Goal: Information Seeking & Learning: Learn about a topic

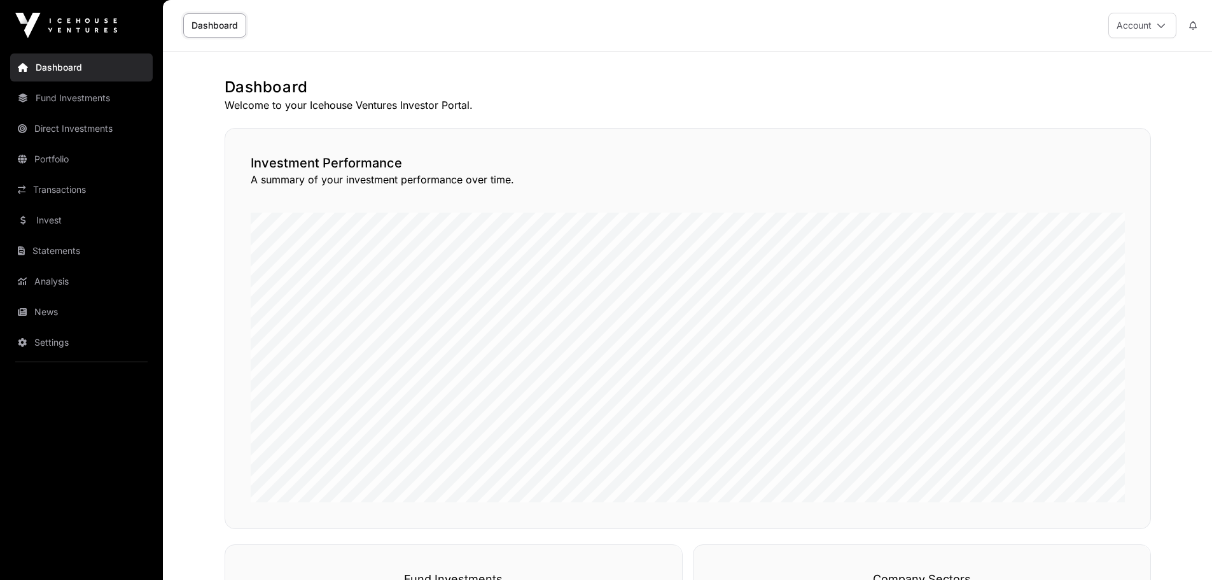
click at [54, 73] on link "Dashboard" at bounding box center [81, 67] width 143 height 28
click at [43, 214] on link "Invest" at bounding box center [81, 220] width 143 height 28
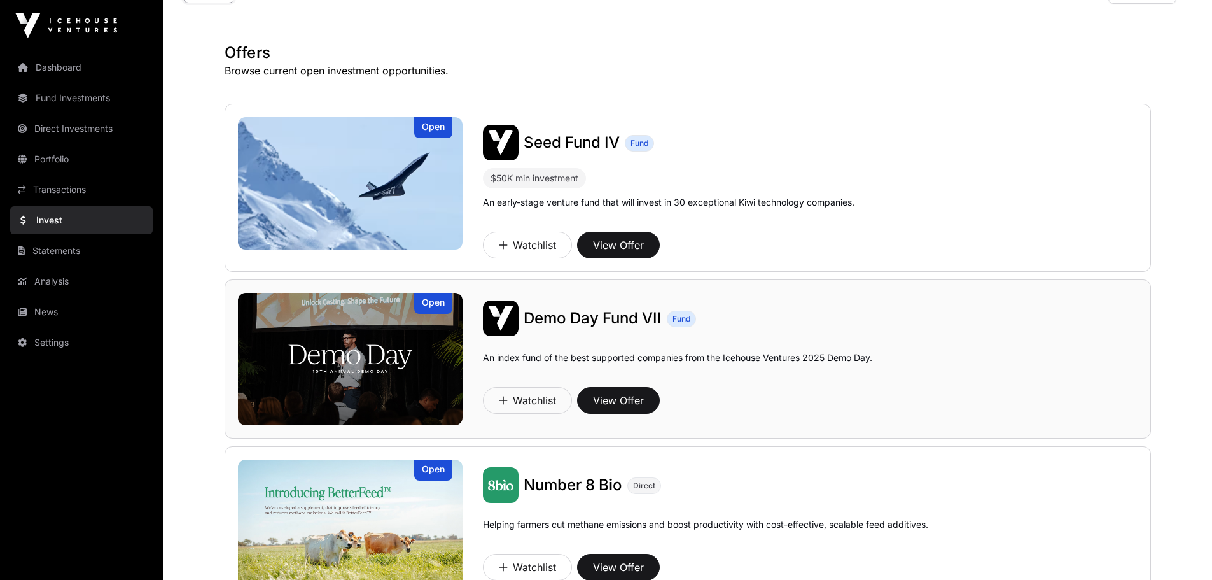
scroll to position [64, 0]
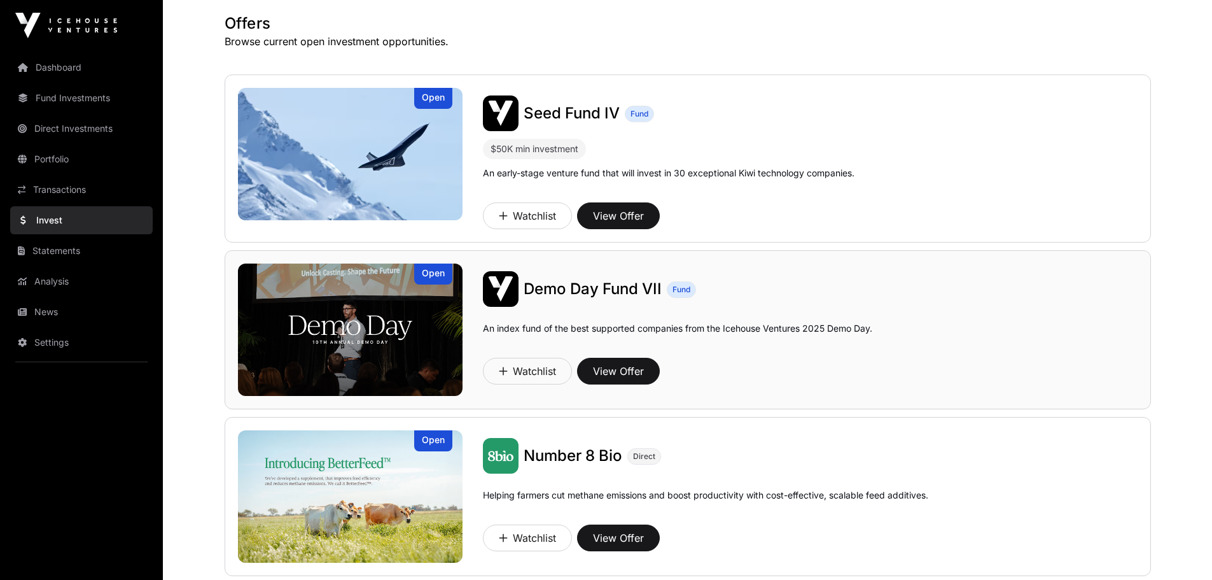
click at [377, 323] on img at bounding box center [350, 329] width 225 height 132
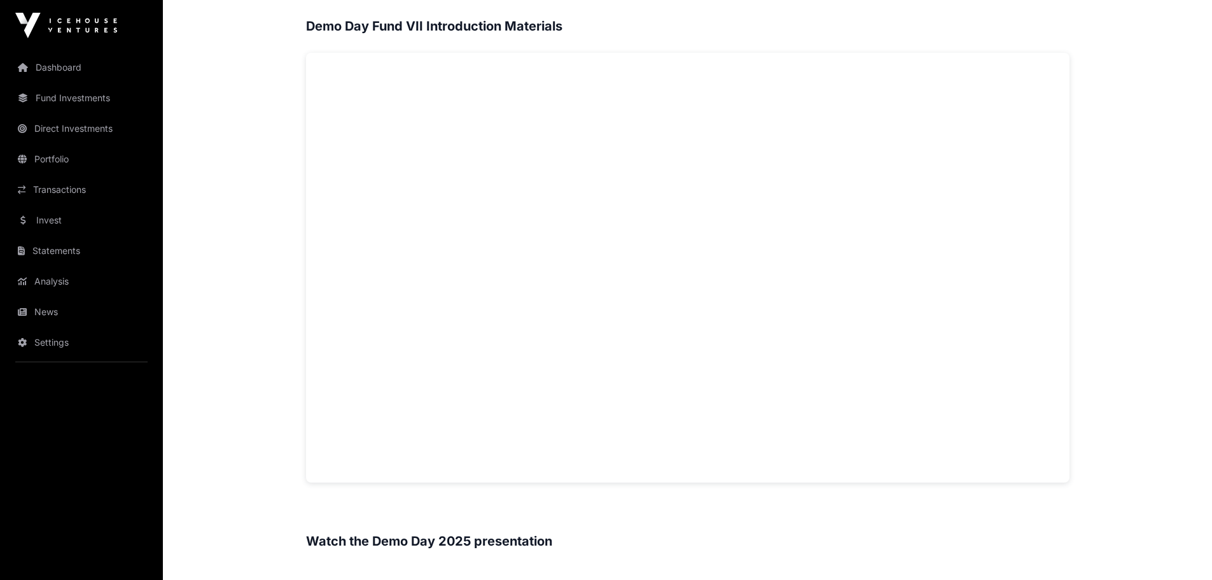
scroll to position [827, 0]
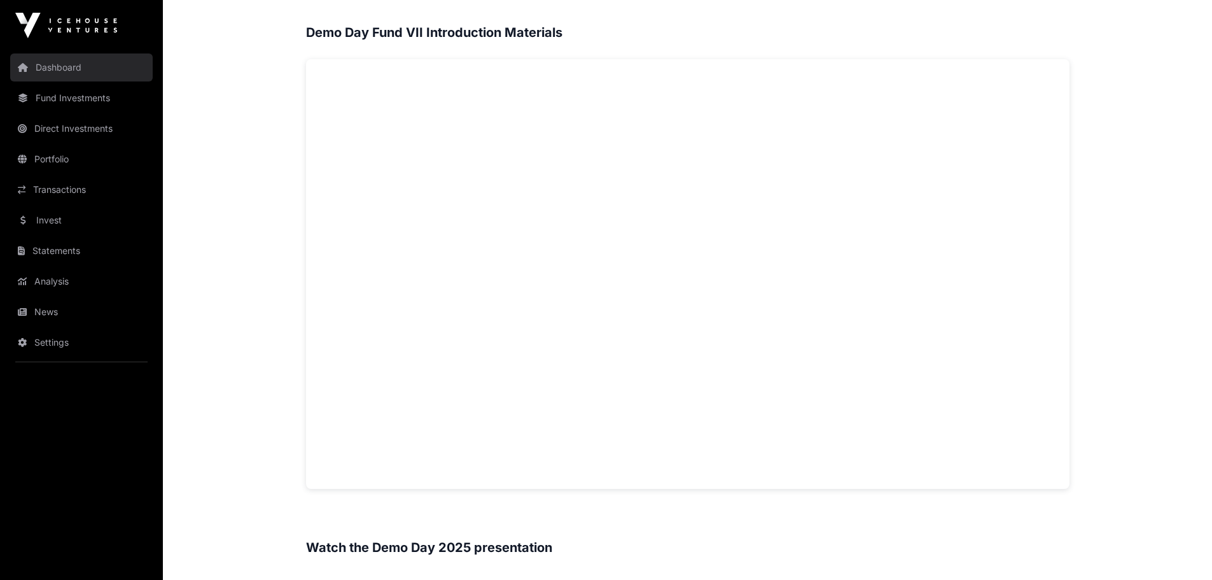
click at [66, 69] on link "Dashboard" at bounding box center [81, 67] width 143 height 28
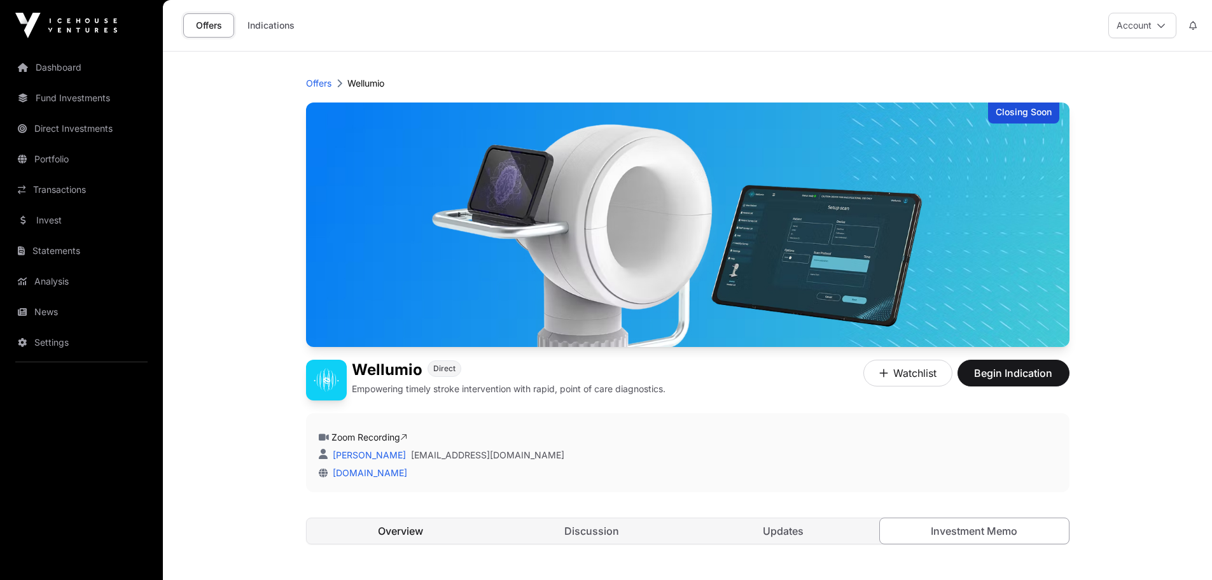
click at [385, 534] on link "Overview" at bounding box center [401, 530] width 189 height 25
click at [434, 526] on link "Overview" at bounding box center [401, 530] width 190 height 27
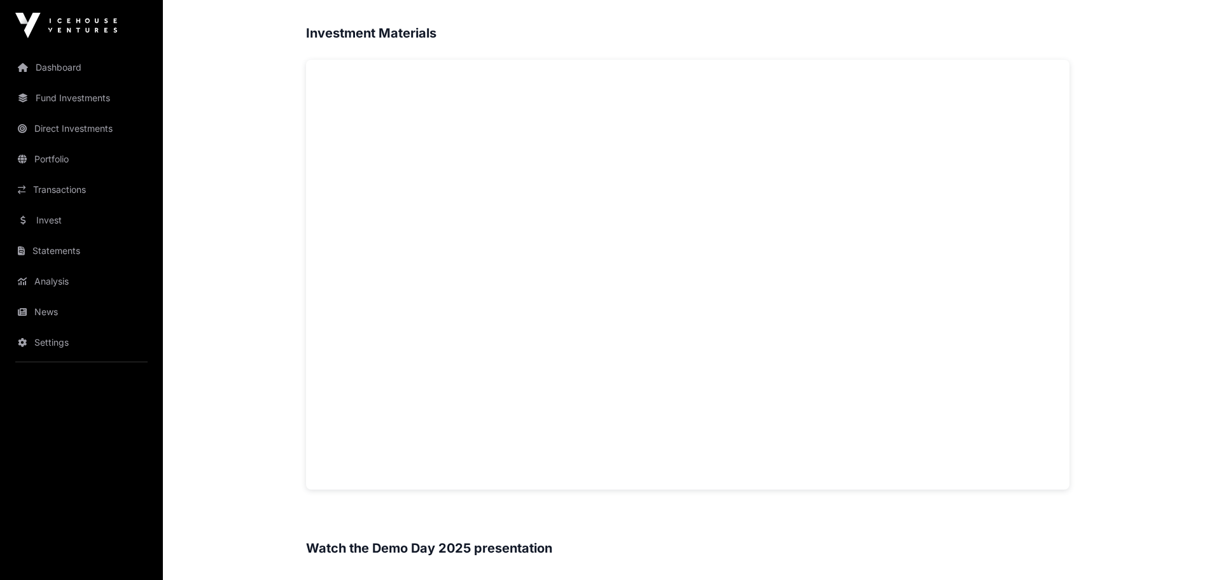
scroll to position [891, 0]
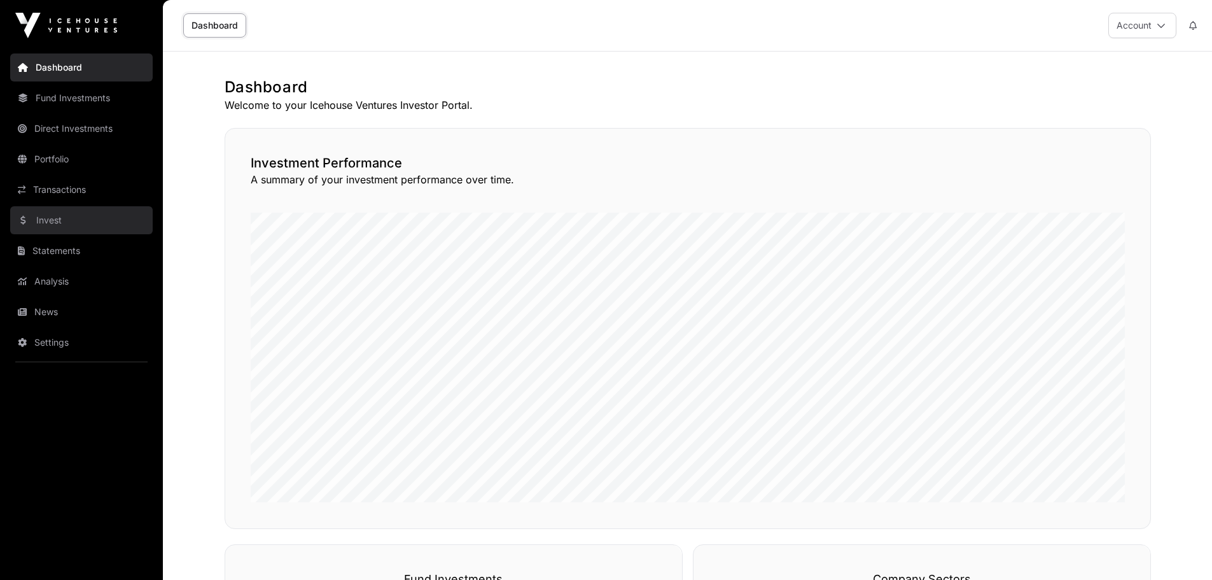
click at [55, 223] on link "Invest" at bounding box center [81, 220] width 143 height 28
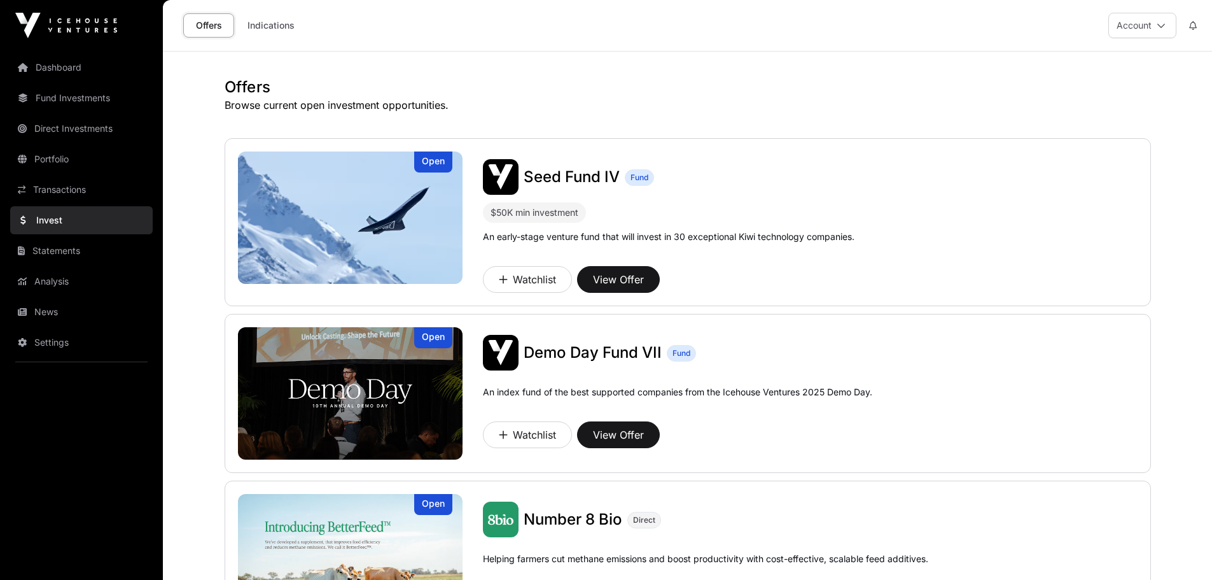
click at [57, 216] on link "Invest" at bounding box center [81, 220] width 143 height 28
click at [56, 130] on link "Direct Investments" at bounding box center [81, 129] width 143 height 28
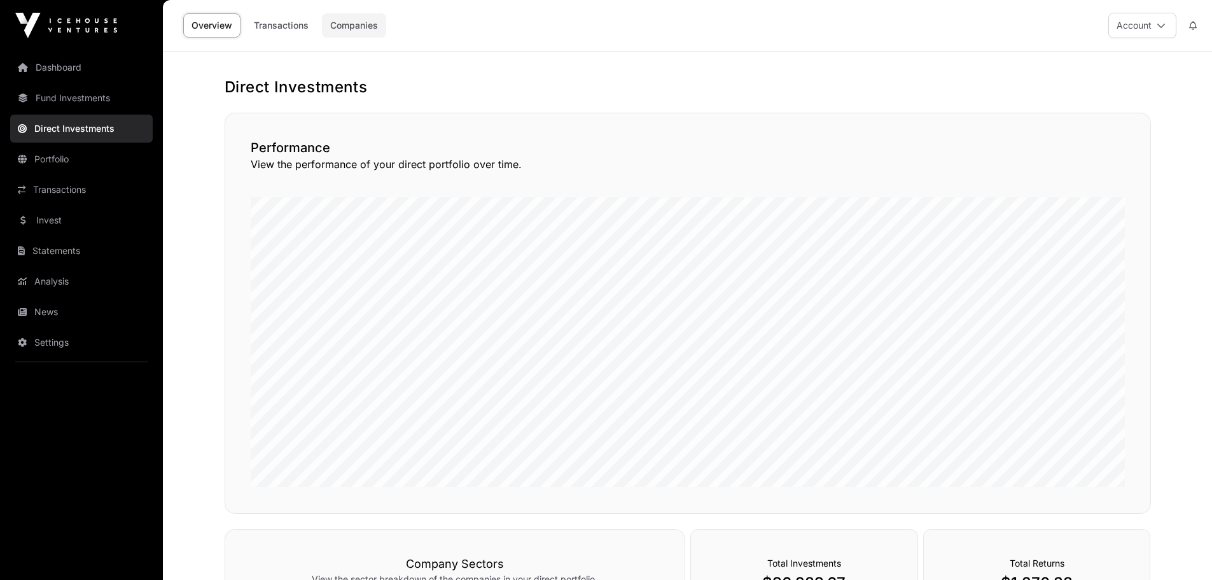
click at [359, 21] on link "Companies" at bounding box center [354, 25] width 64 height 24
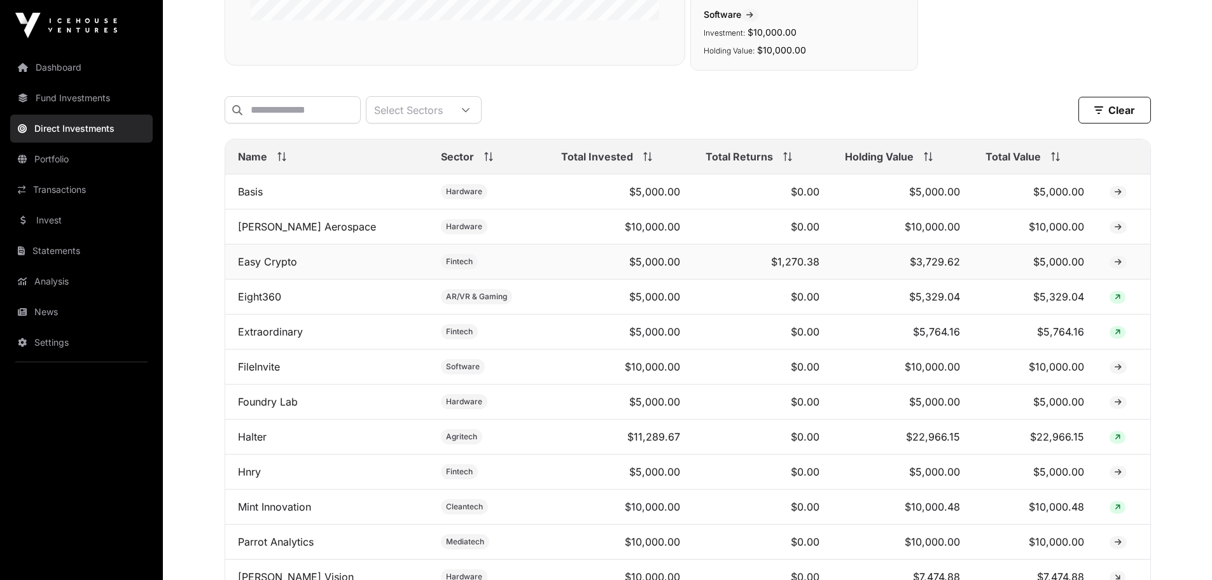
scroll to position [382, 0]
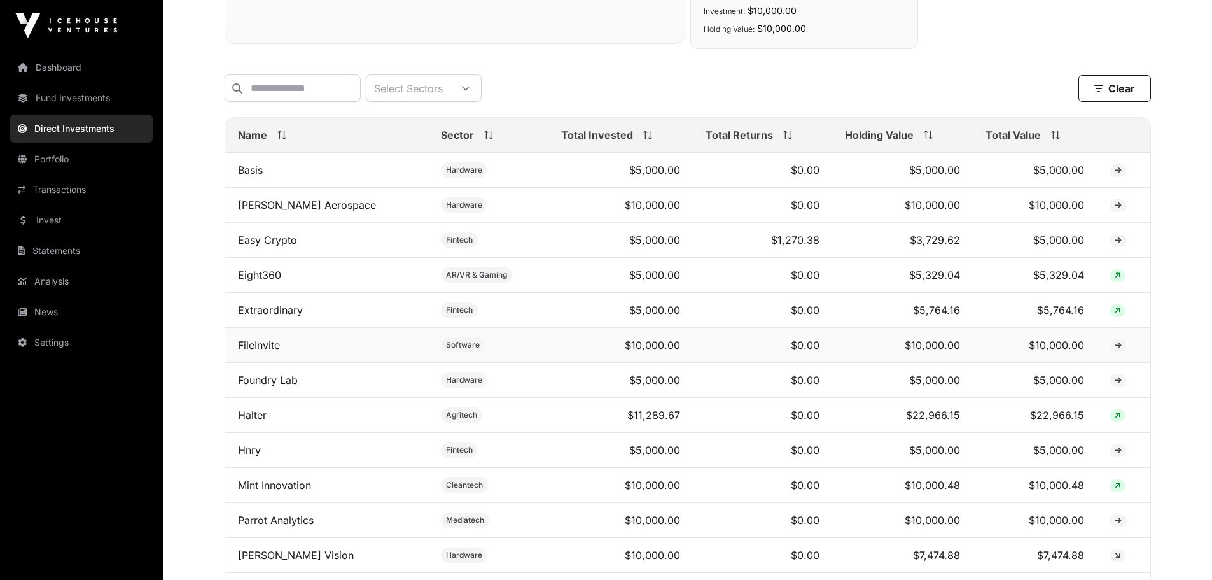
click at [1115, 349] on icon at bounding box center [1118, 346] width 7 height 8
click at [268, 351] on link "FileInvite" at bounding box center [259, 344] width 42 height 13
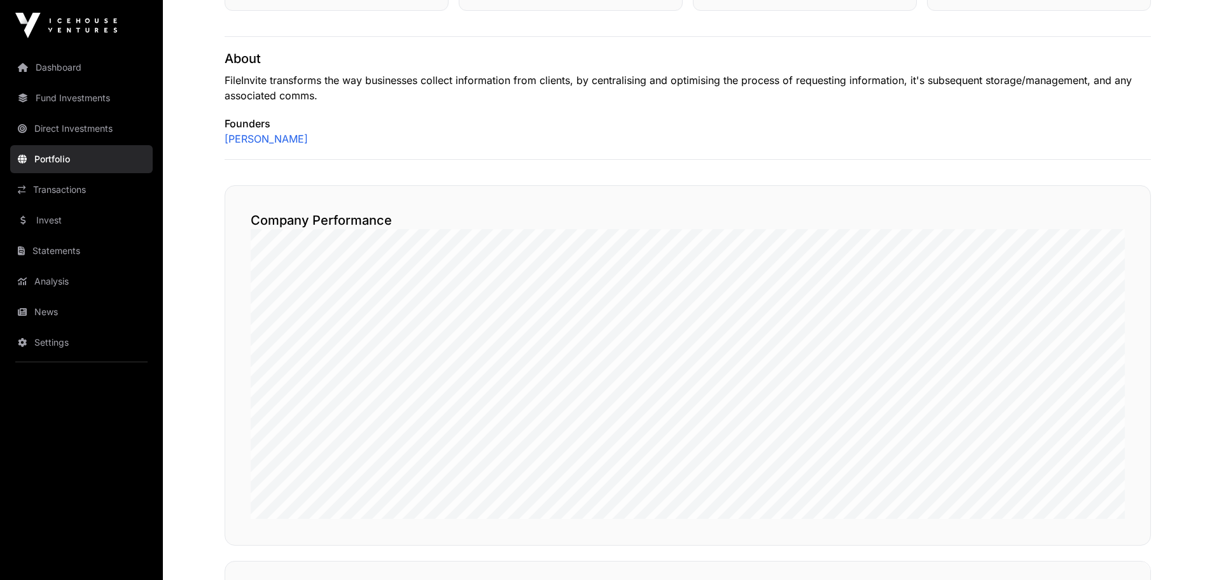
scroll to position [127, 0]
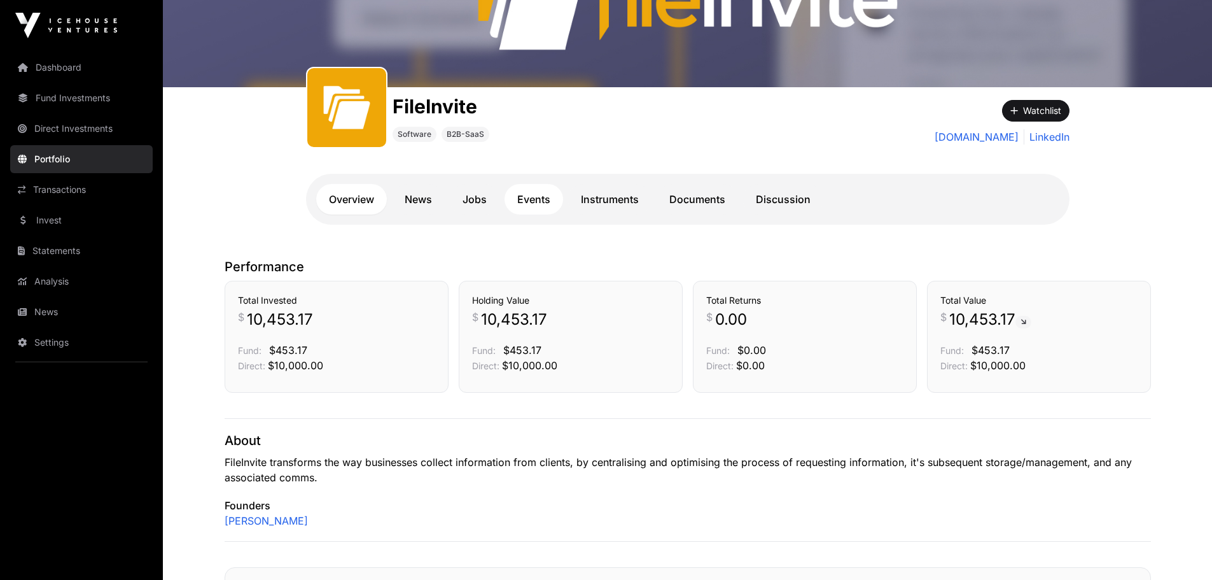
click at [536, 204] on link "Events" at bounding box center [533, 199] width 59 height 31
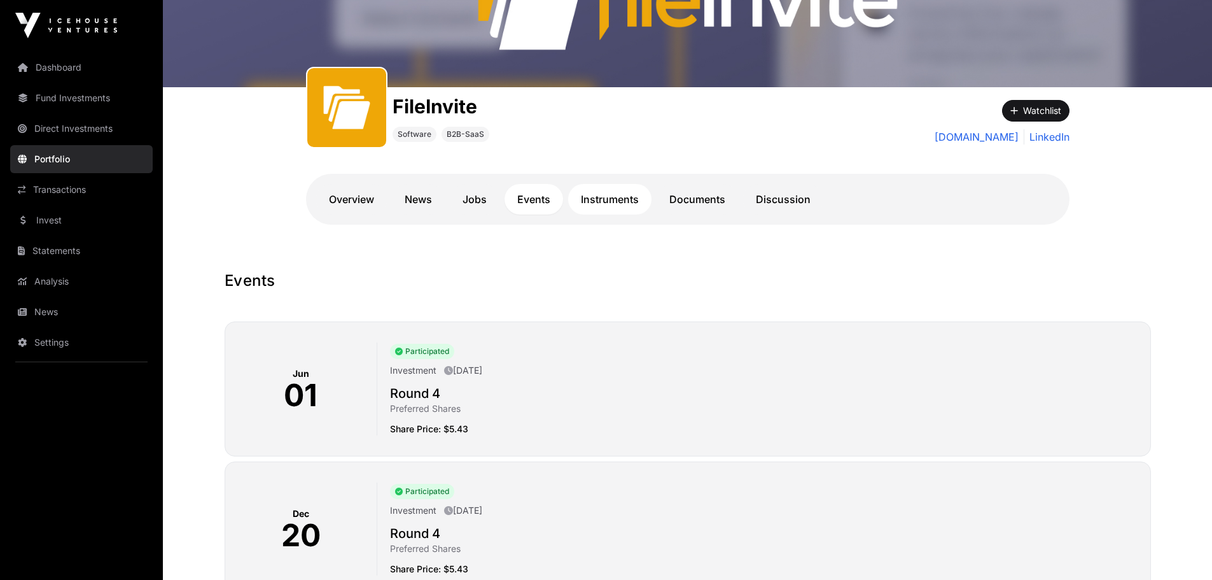
click at [622, 198] on link "Instruments" at bounding box center [609, 199] width 83 height 31
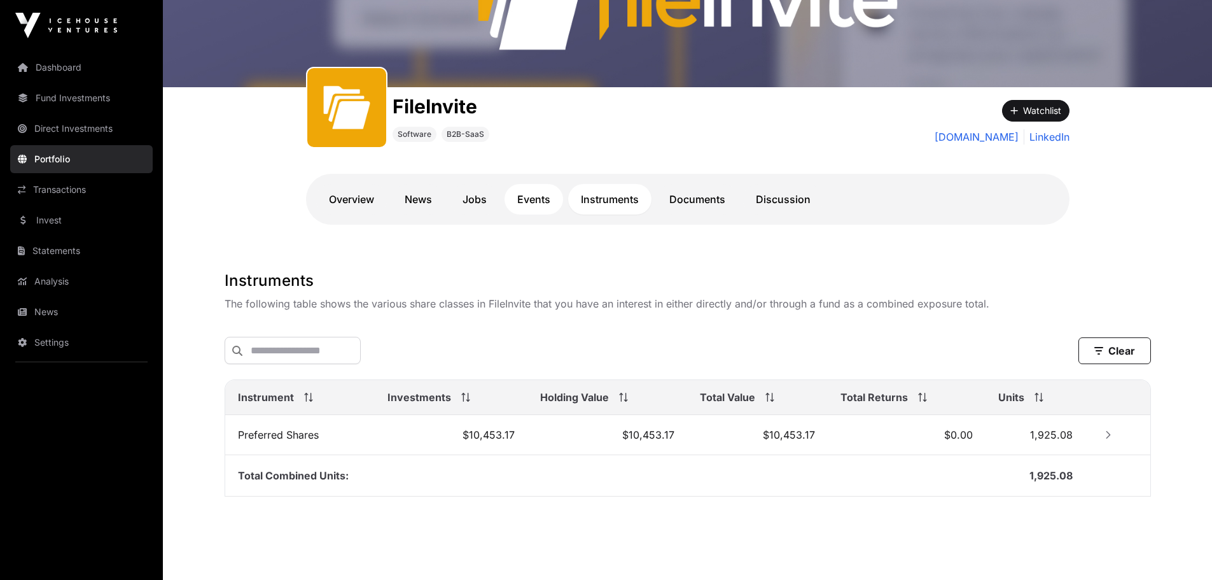
click at [504, 198] on link "Events" at bounding box center [533, 199] width 59 height 31
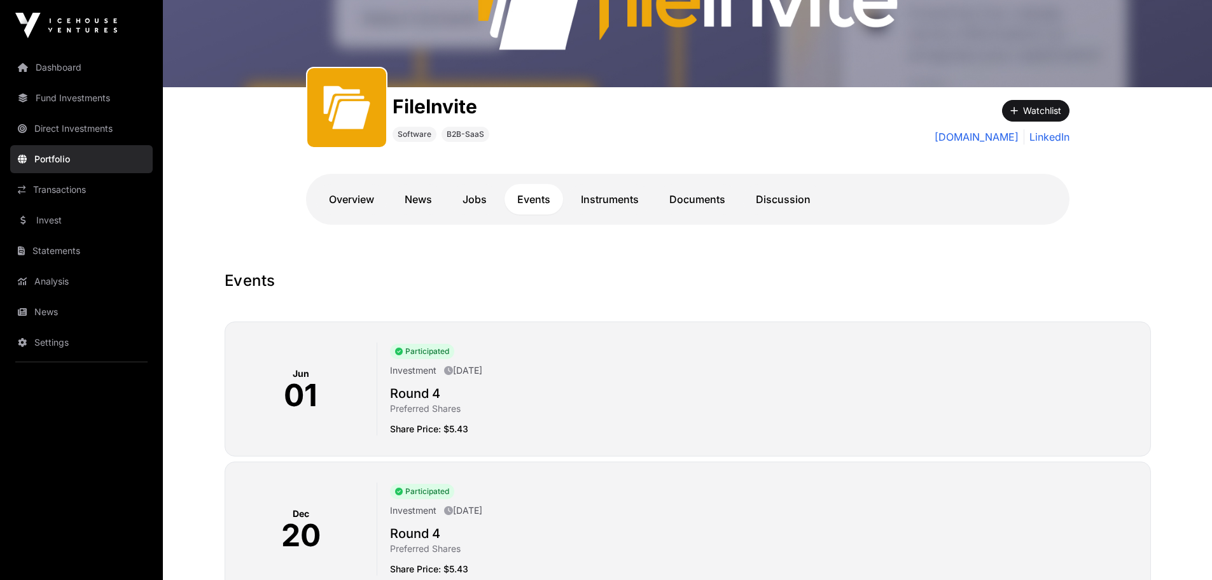
click at [529, 196] on link "Events" at bounding box center [533, 199] width 59 height 31
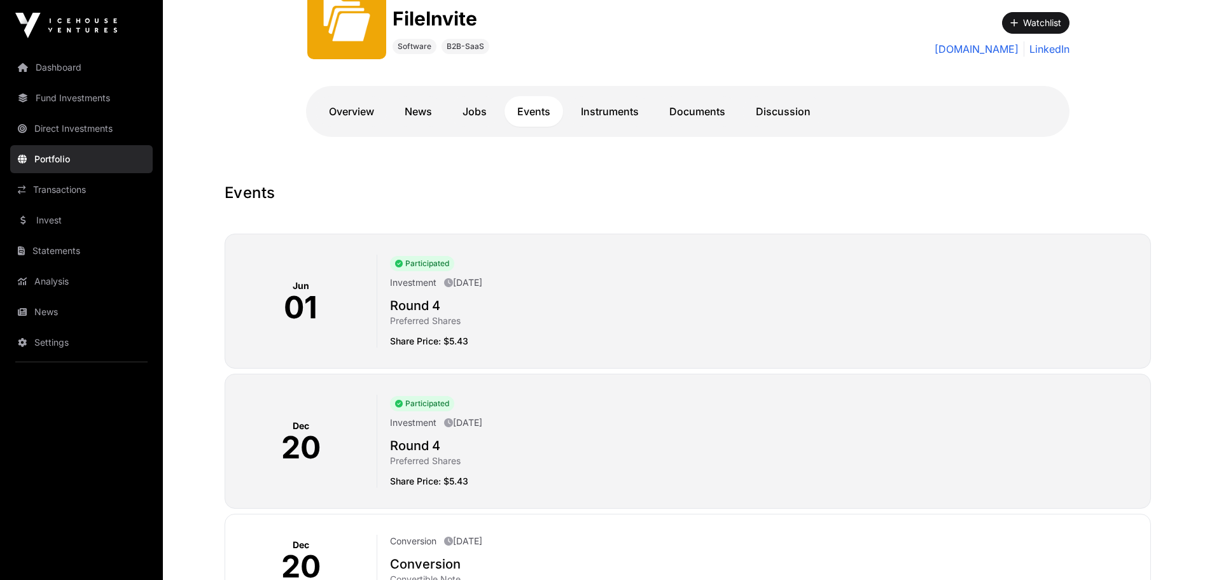
scroll to position [254, 0]
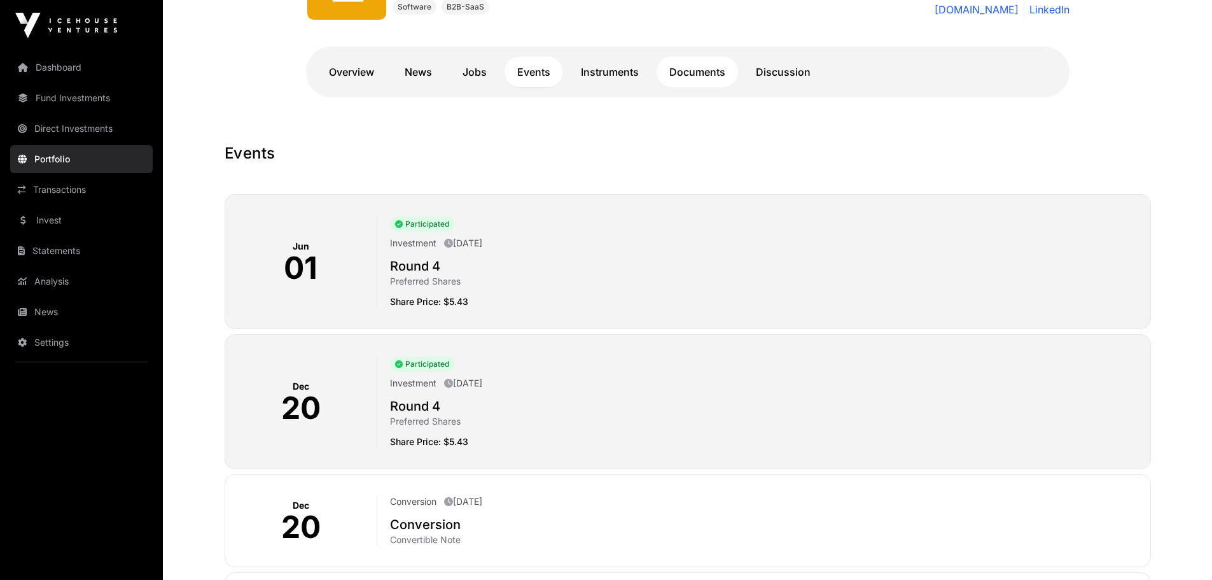
click at [707, 70] on link "Documents" at bounding box center [697, 72] width 81 height 31
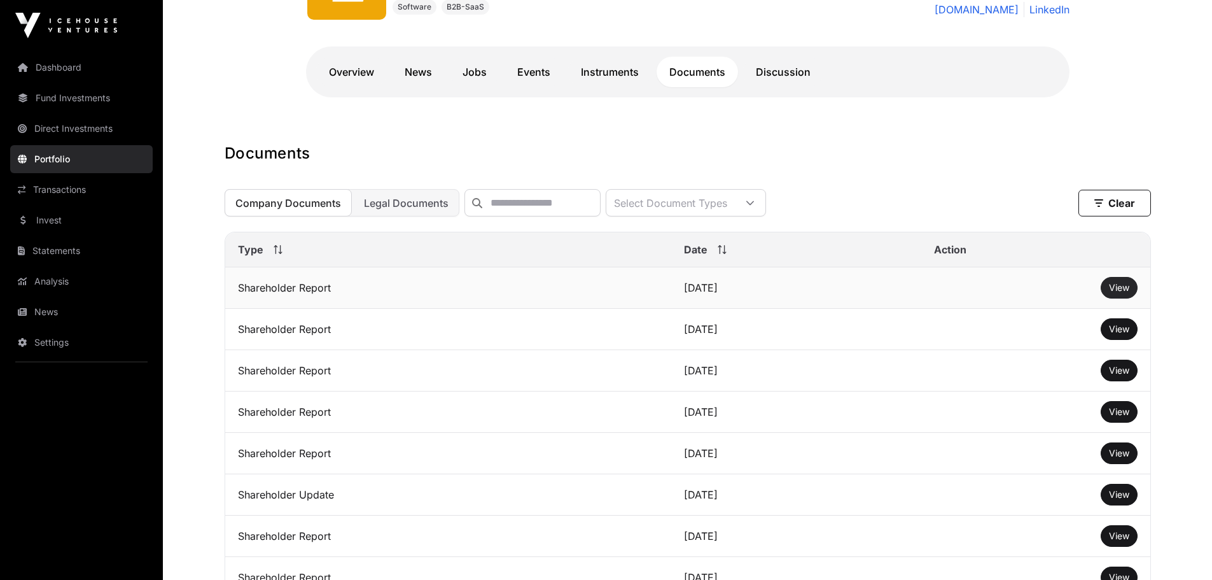
click at [1111, 293] on span "View" at bounding box center [1119, 287] width 20 height 11
